Goal: Task Accomplishment & Management: Manage account settings

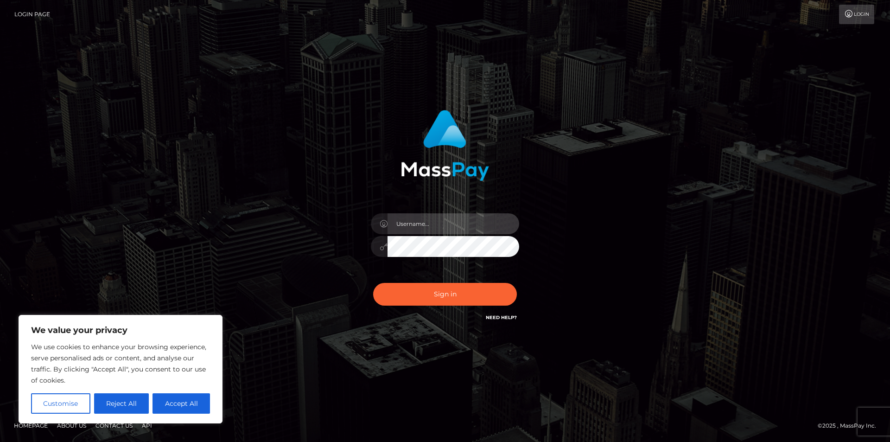
click at [442, 216] on input "text" at bounding box center [453, 223] width 132 height 21
type input "silviapiskulski@web.de"
click at [373, 283] on button "Sign in" at bounding box center [445, 294] width 144 height 23
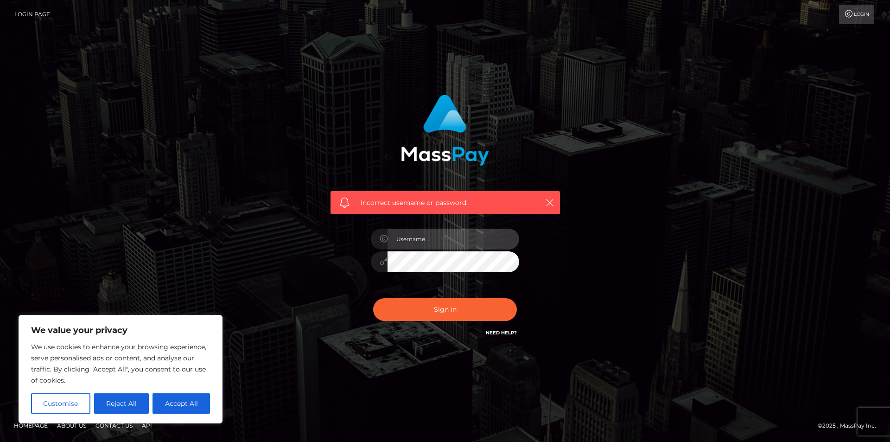
click at [438, 243] on input "text" at bounding box center [453, 238] width 132 height 21
drag, startPoint x: 190, startPoint y: 403, endPoint x: 219, endPoint y: 379, distance: 38.2
click at [190, 400] on button "Accept All" at bounding box center [180, 403] width 57 height 20
checkbox input "true"
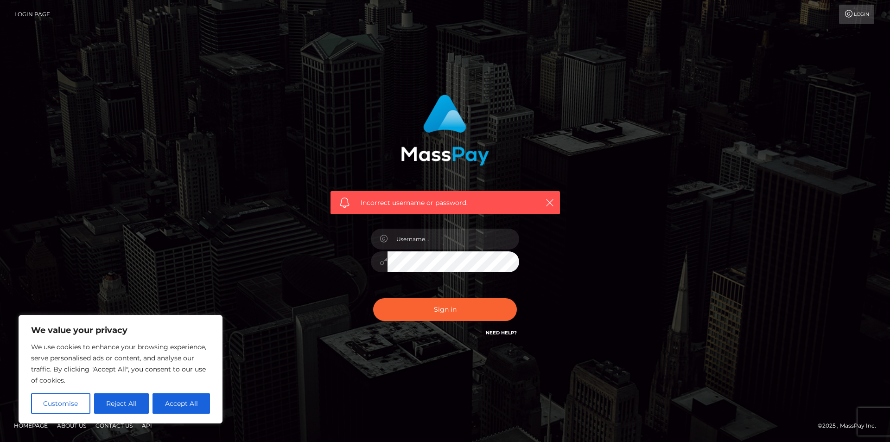
checkbox input "true"
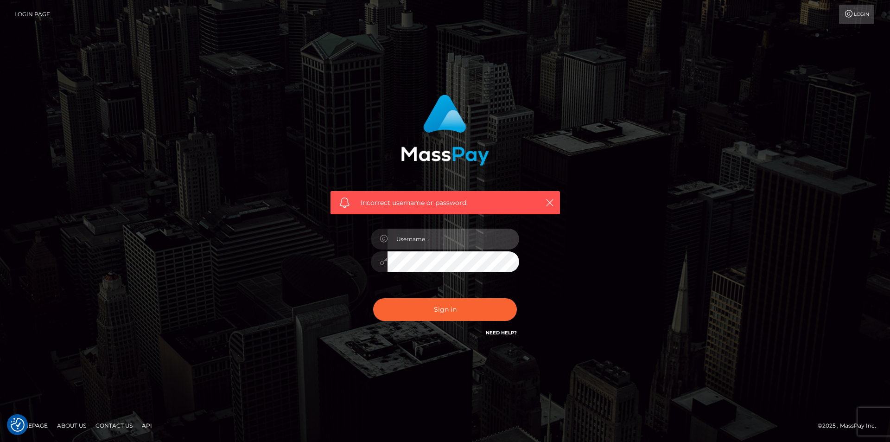
click at [418, 242] on input "text" at bounding box center [453, 238] width 132 height 21
click at [28, 11] on link "Login Page" at bounding box center [32, 14] width 36 height 19
